Goal: Information Seeking & Learning: Learn about a topic

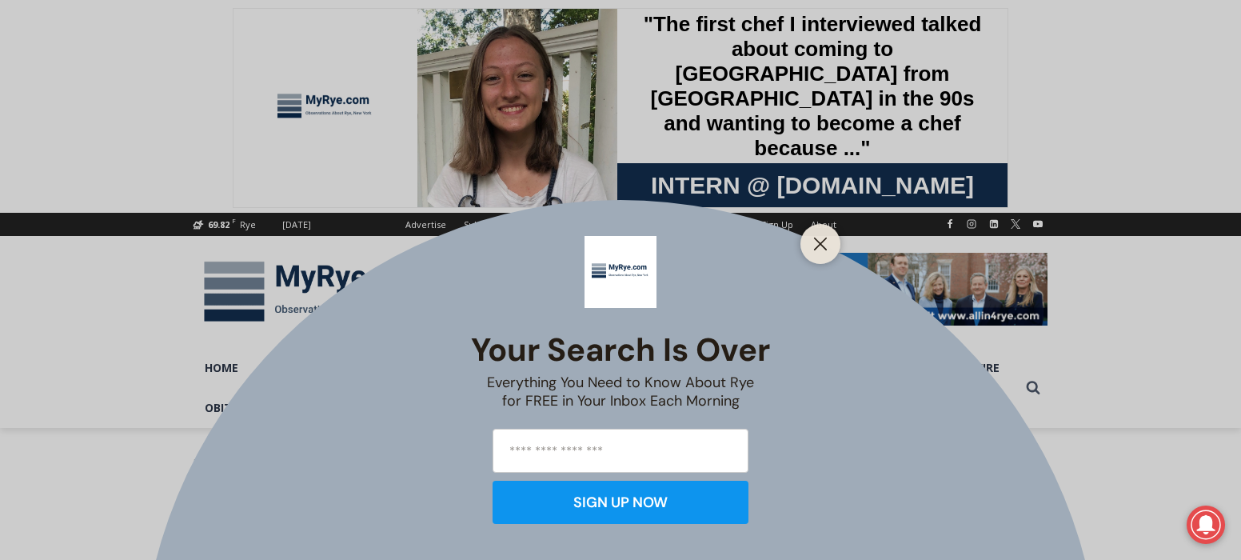
click at [828, 247] on button "Close" at bounding box center [820, 244] width 22 height 22
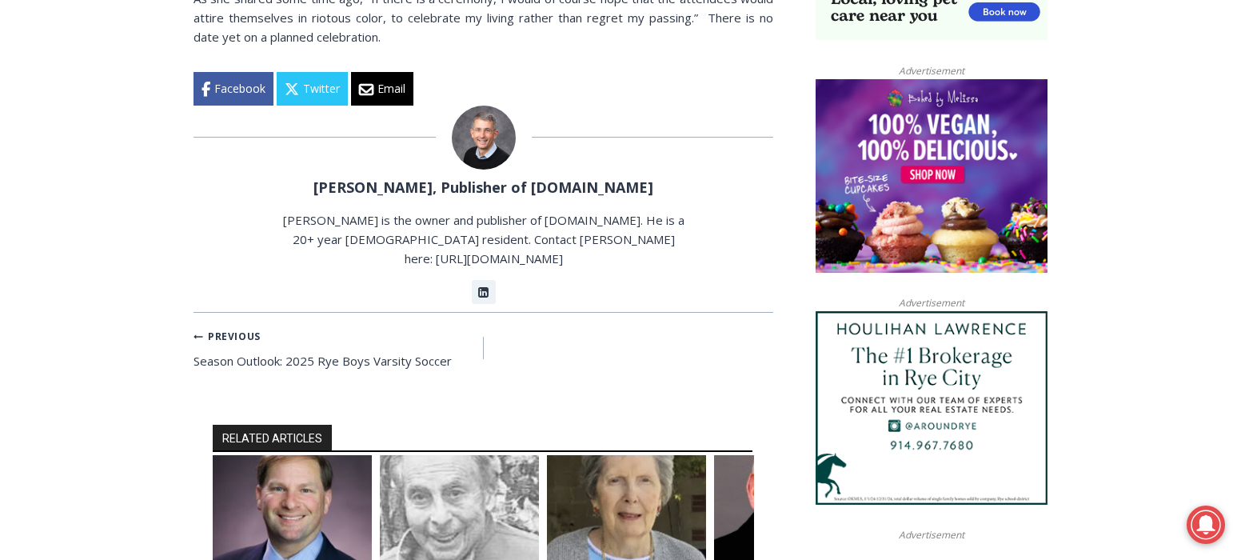
scroll to position [1487, 0]
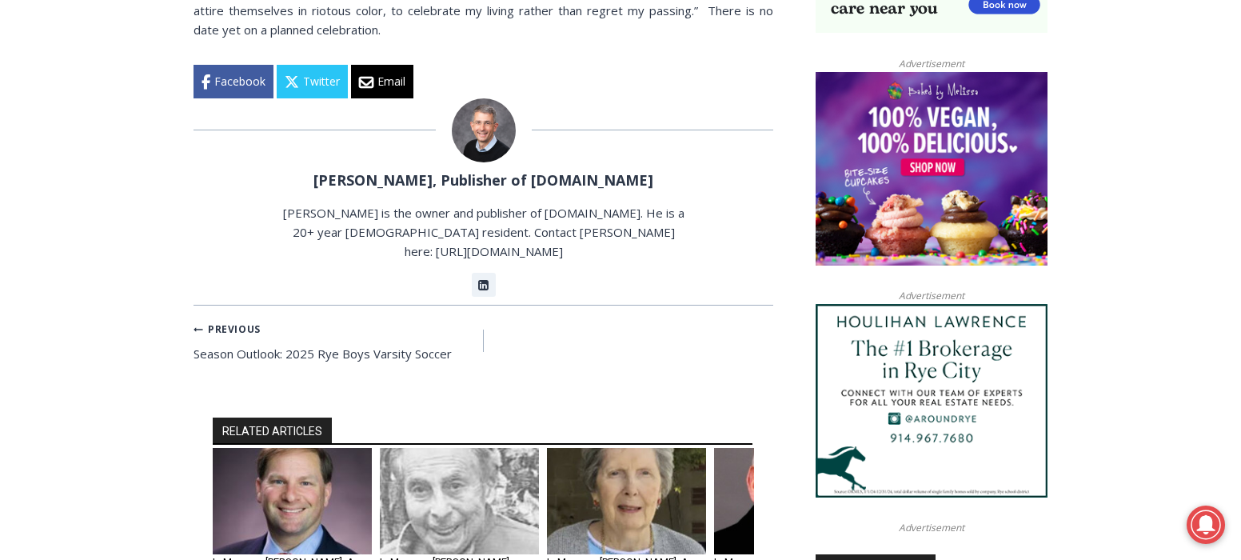
click at [727, 448] on img "4 of 6" at bounding box center [793, 501] width 159 height 106
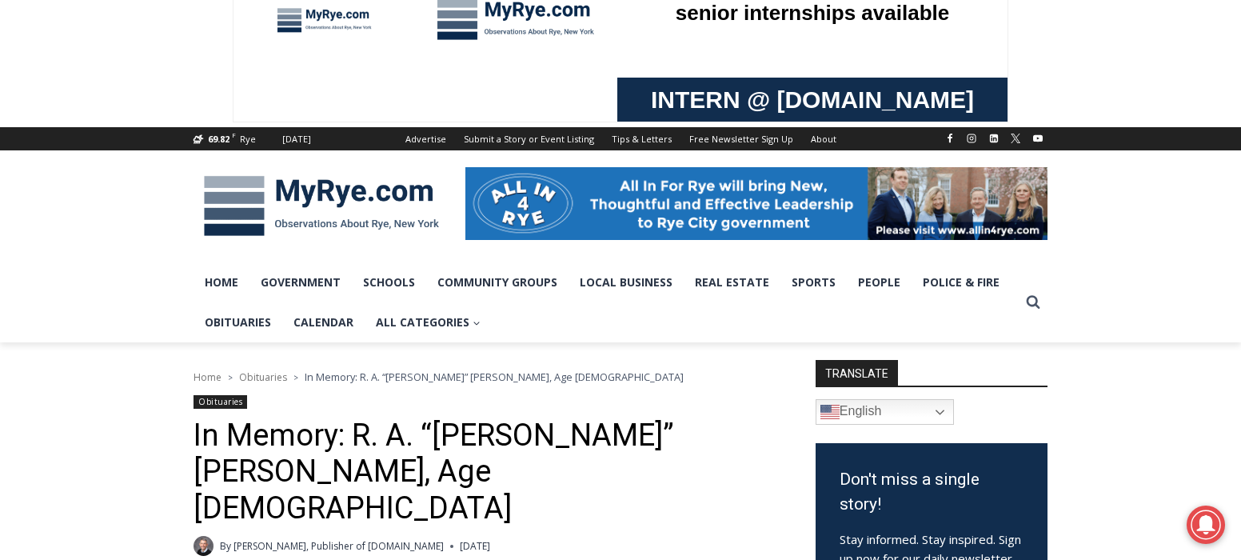
scroll to position [76, 0]
